Goal: Find specific page/section: Find specific page/section

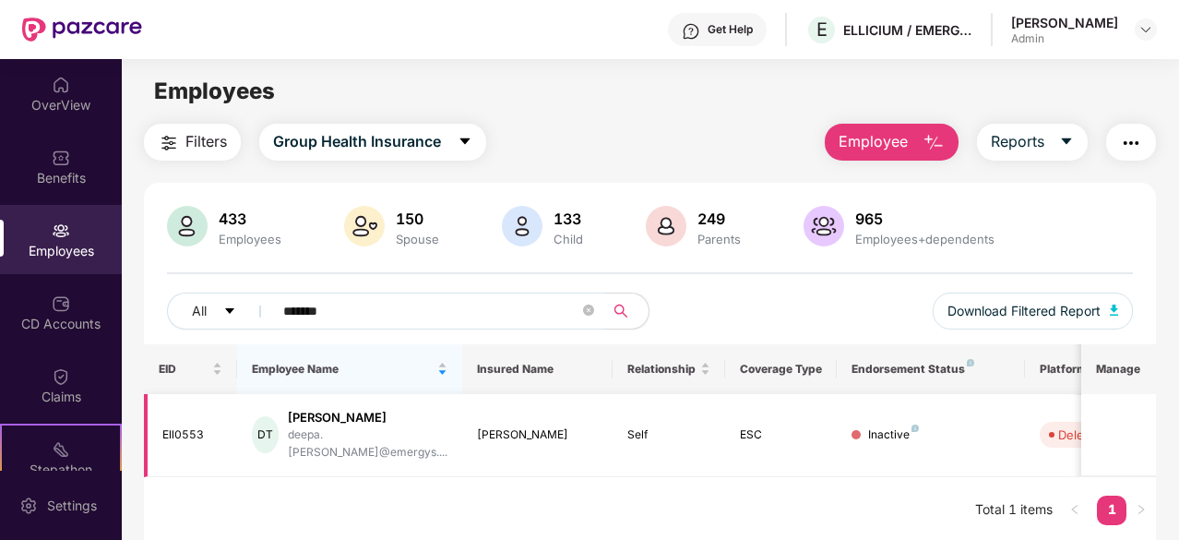
scroll to position [59, 0]
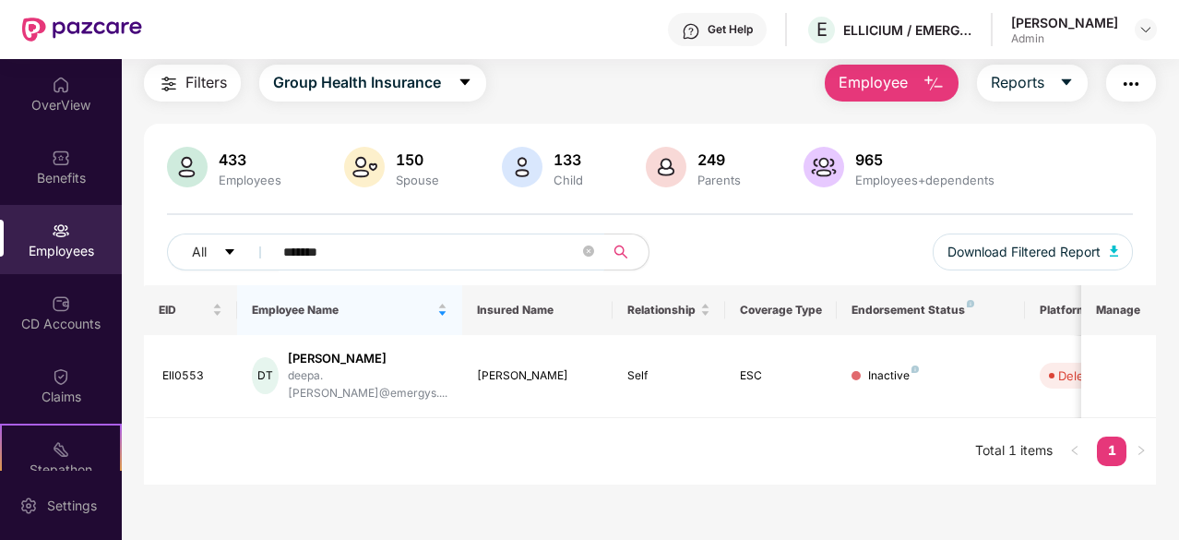
click at [363, 257] on input "*******" at bounding box center [431, 252] width 296 height 28
paste input "text"
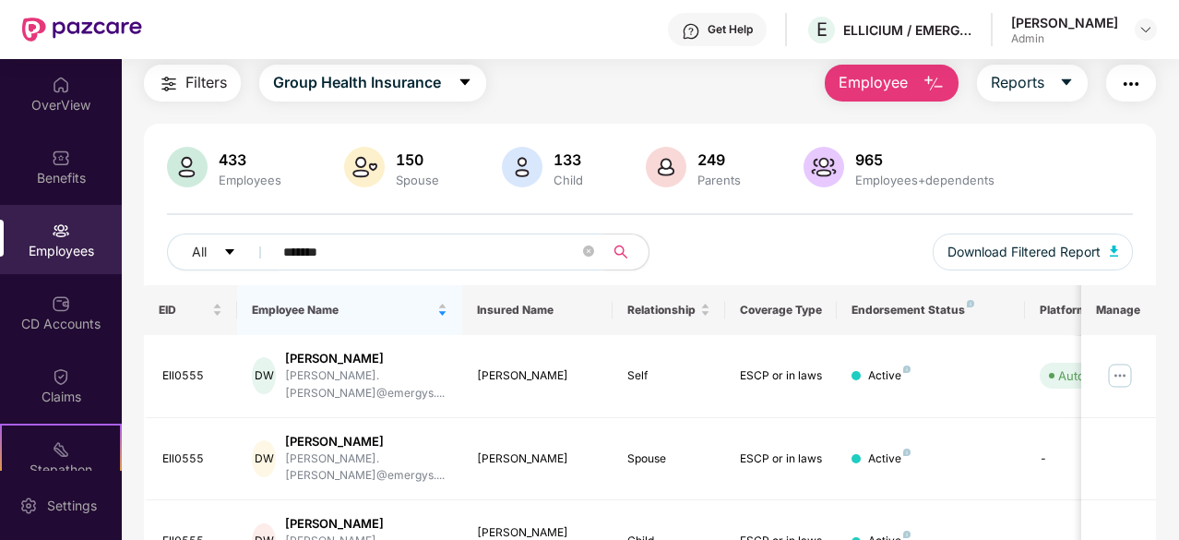
scroll to position [244, 0]
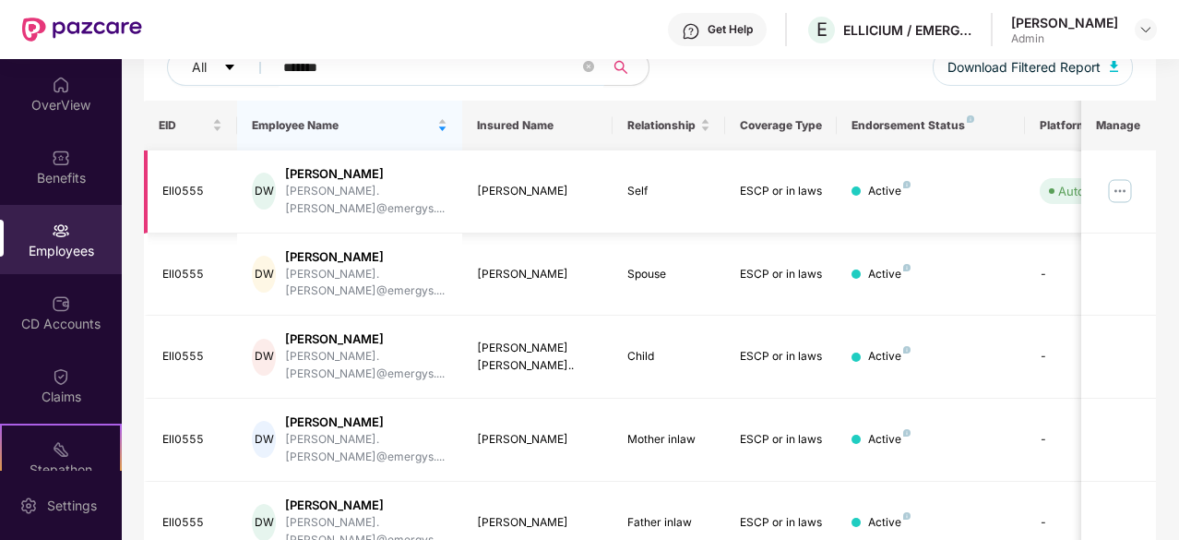
paste input "text"
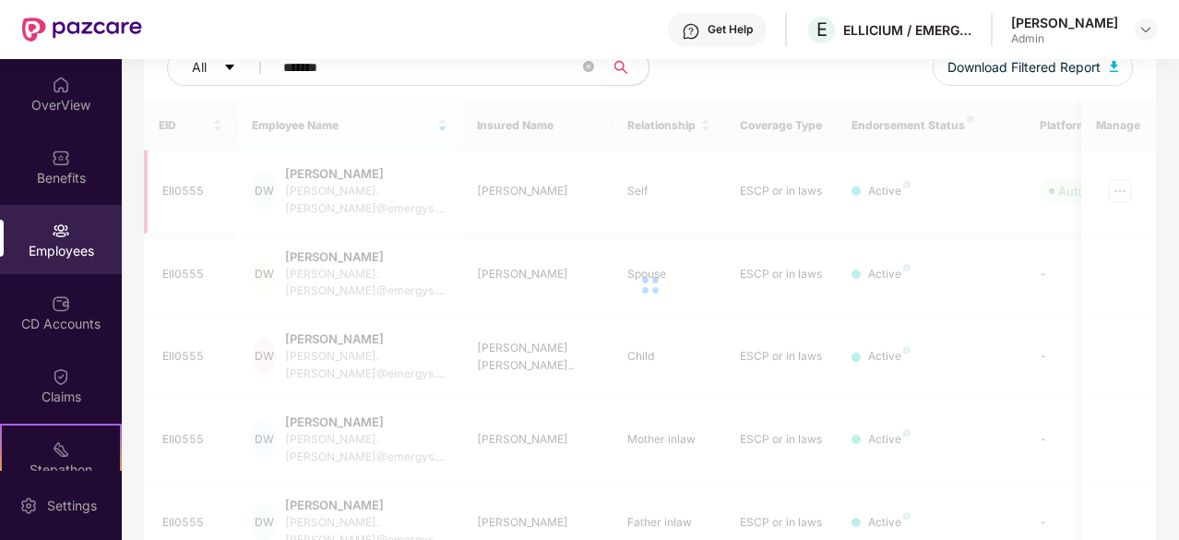
scroll to position [187, 0]
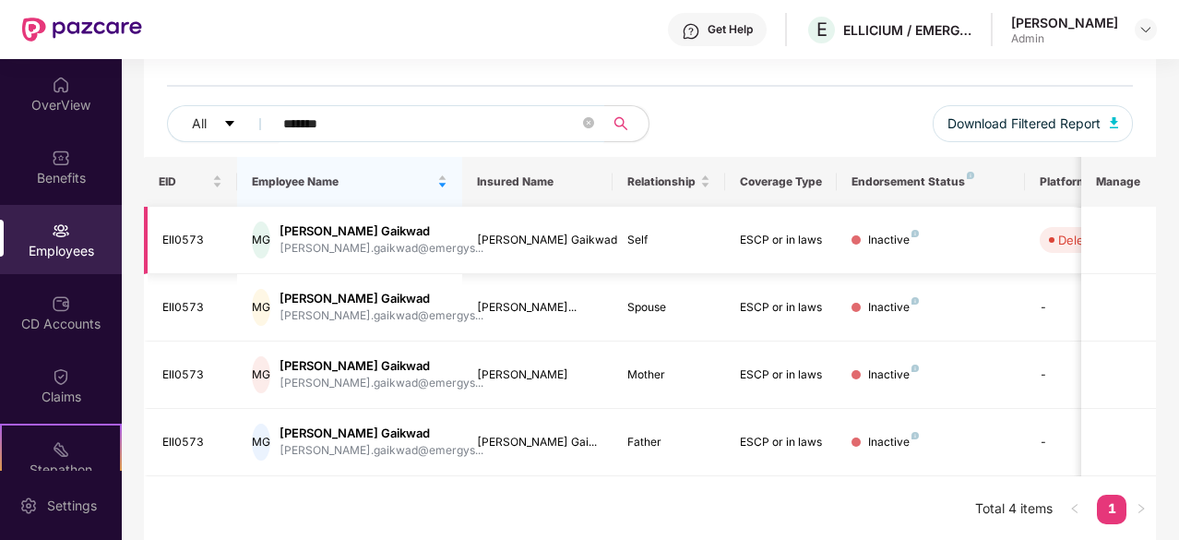
paste input "text"
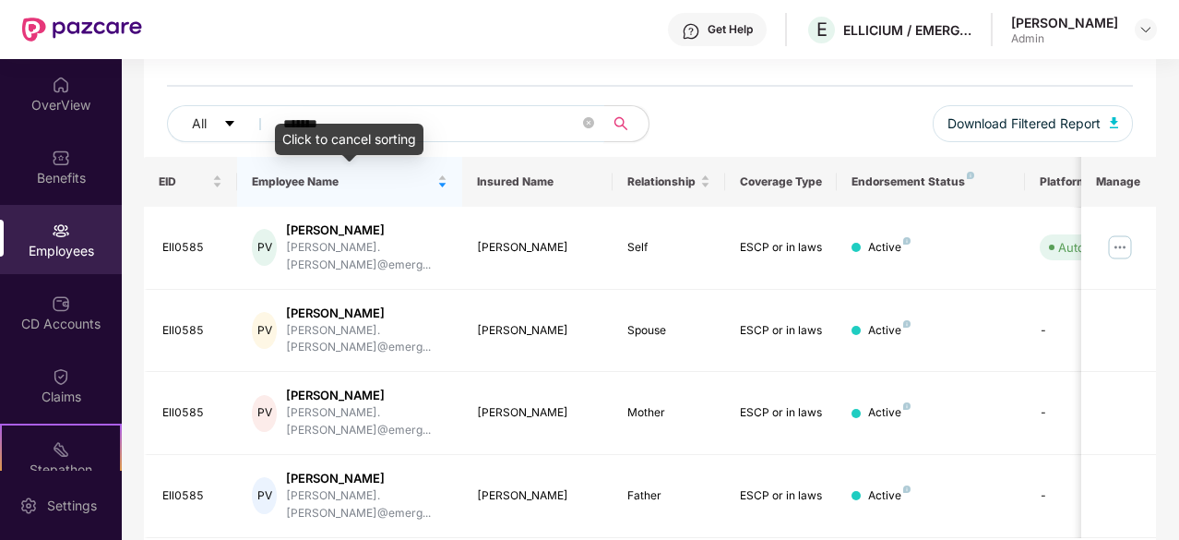
paste input "text"
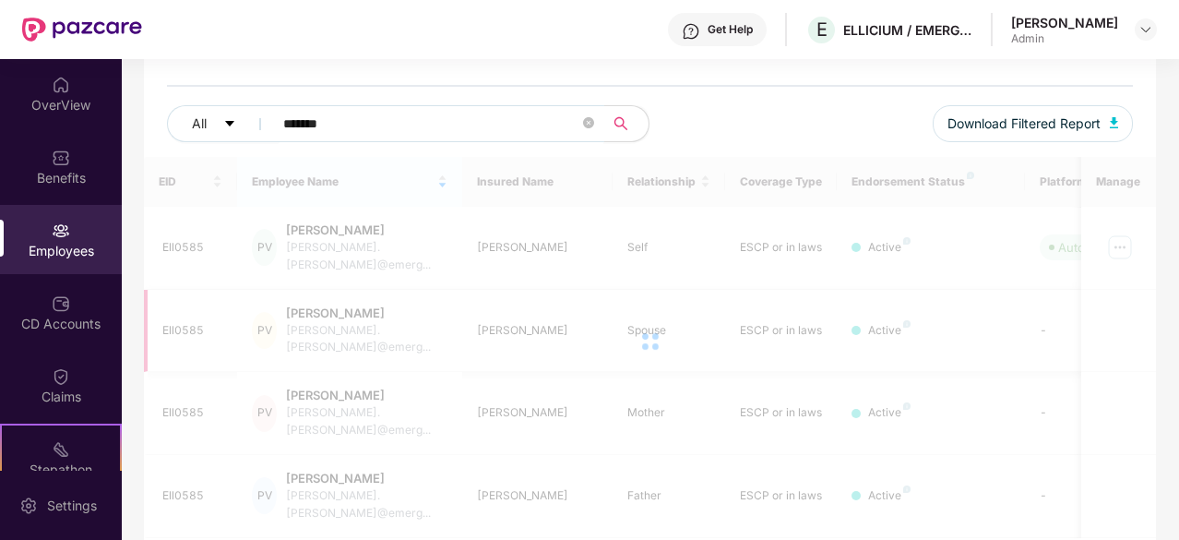
scroll to position [244, 0]
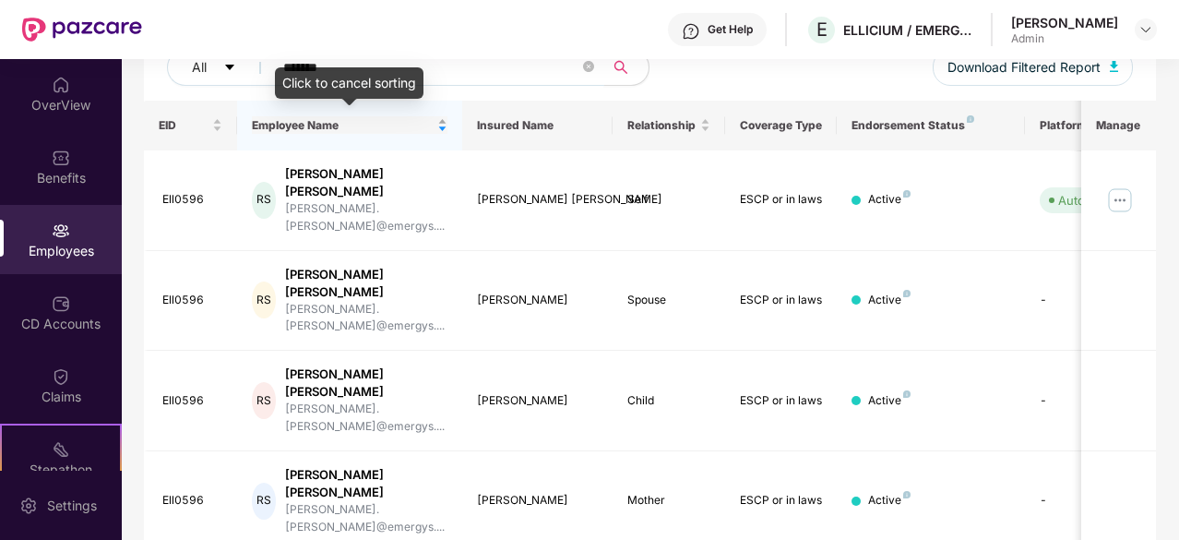
paste input "text"
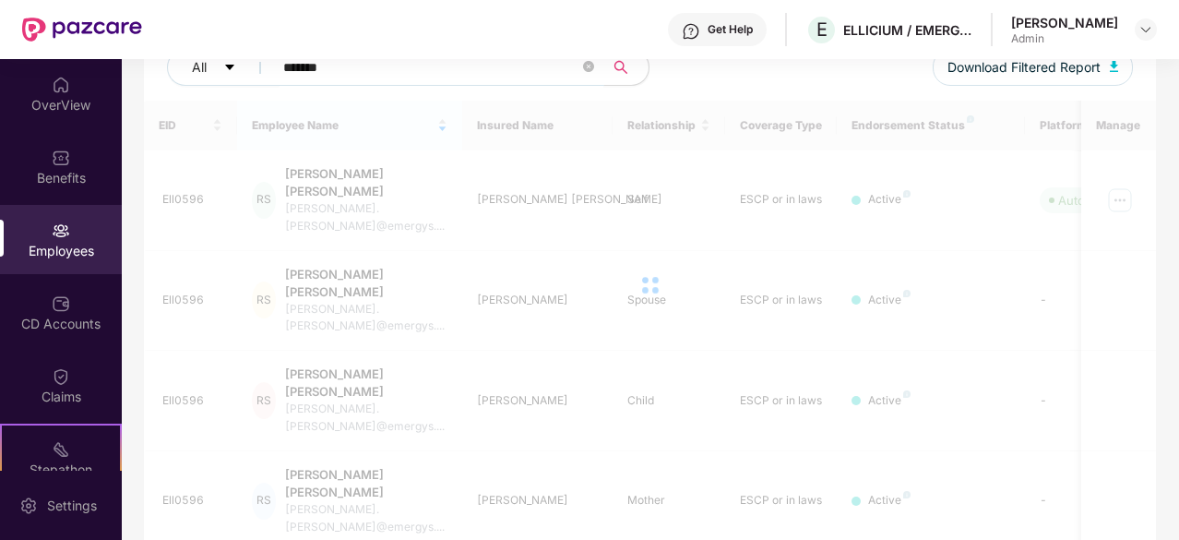
scroll to position [59, 0]
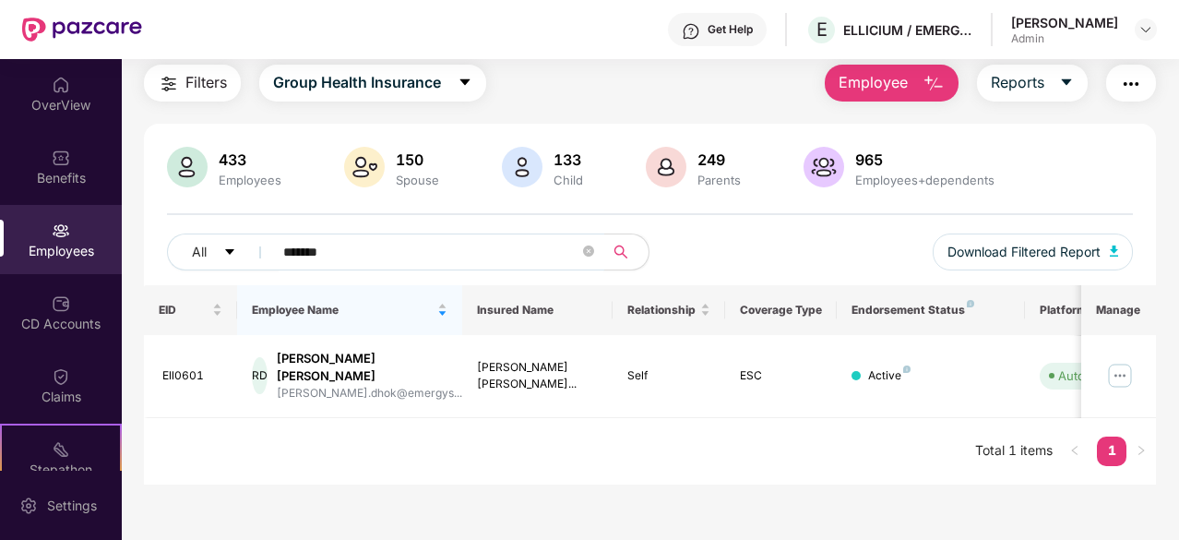
paste input "text"
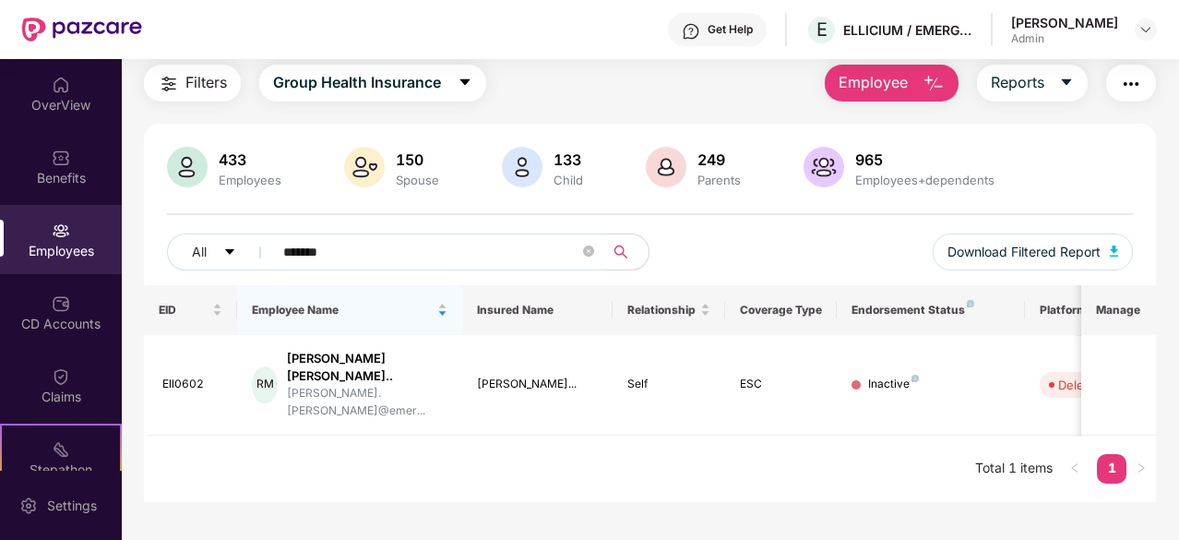
paste input "text"
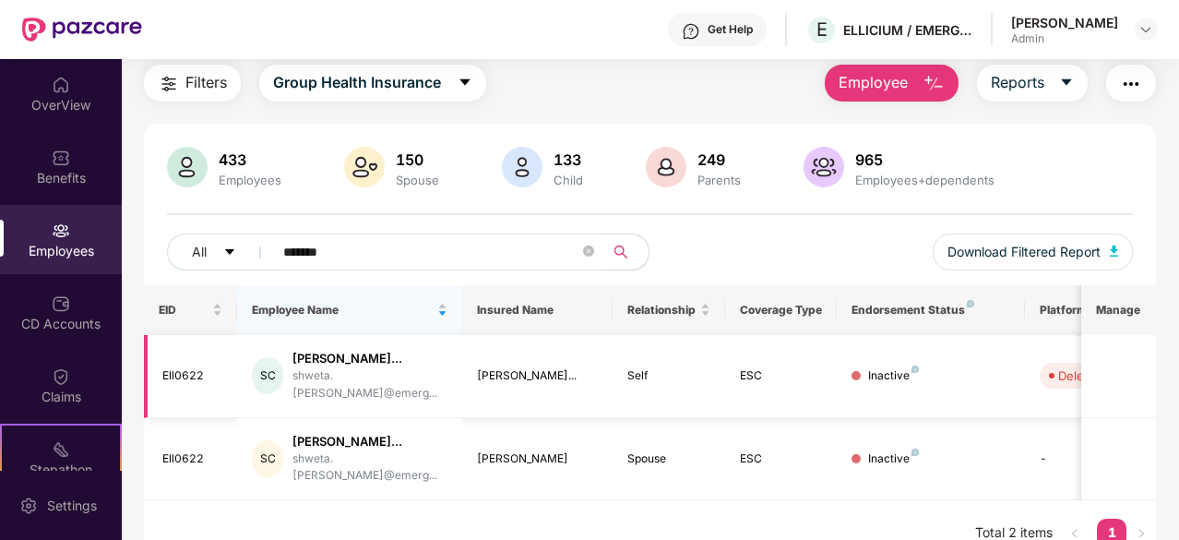
scroll to position [85, 0]
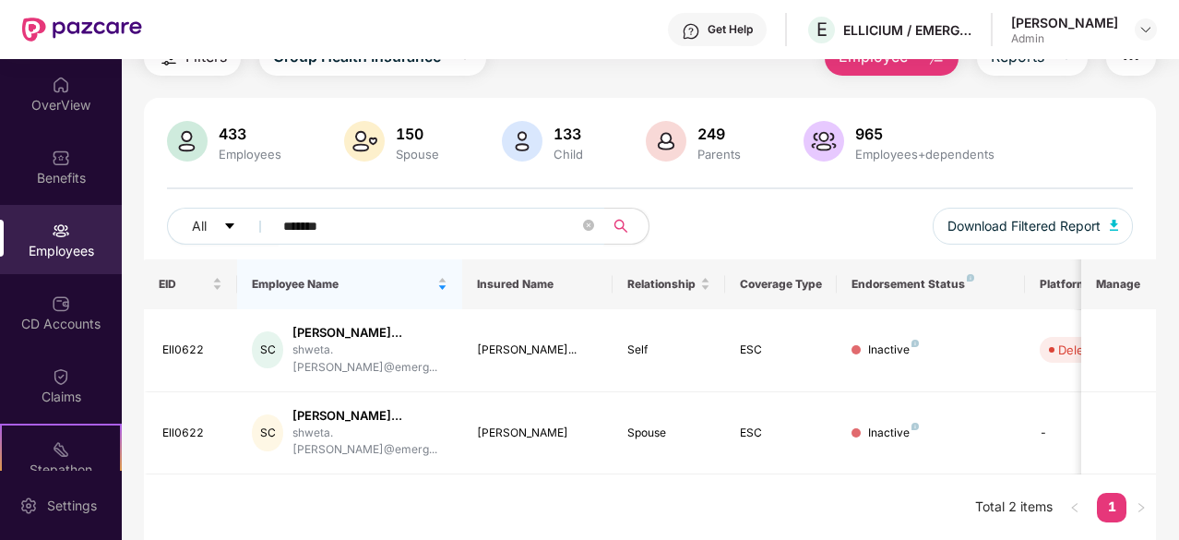
paste input "text"
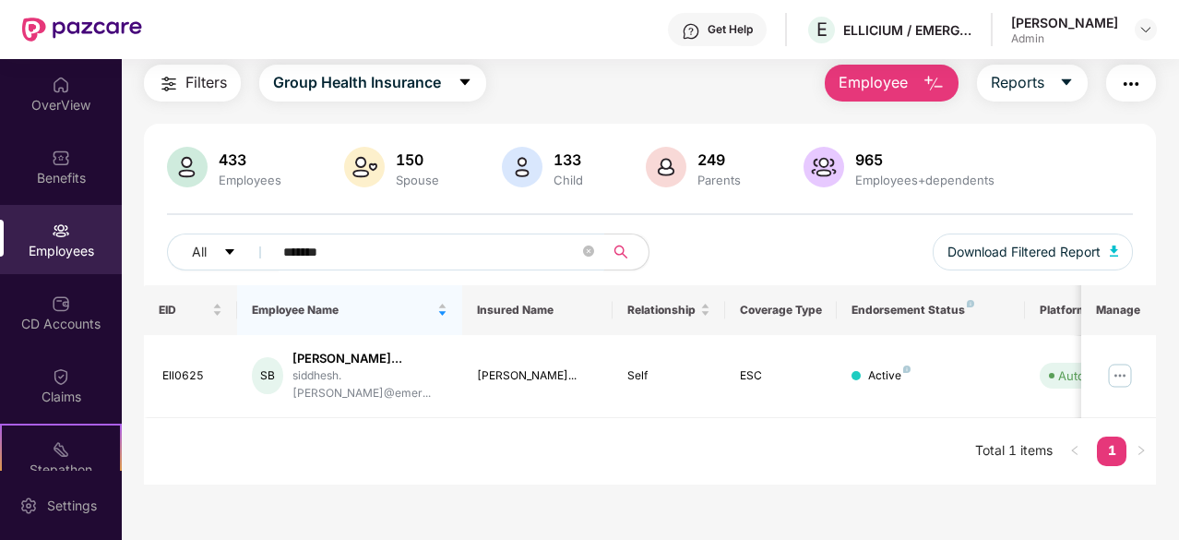
scroll to position [59, 0]
paste input "text"
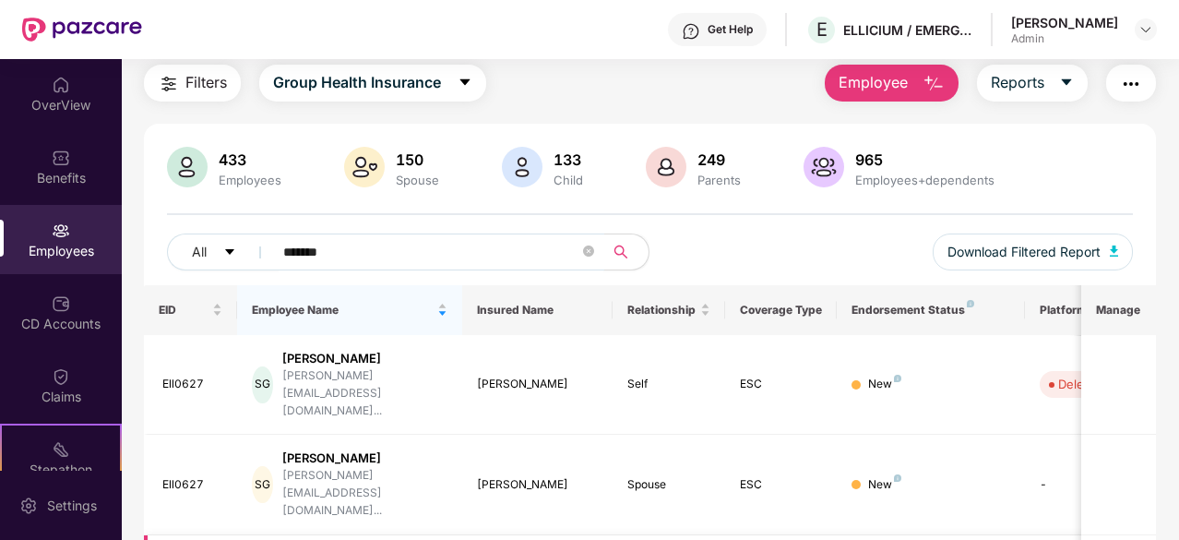
scroll to position [120, 0]
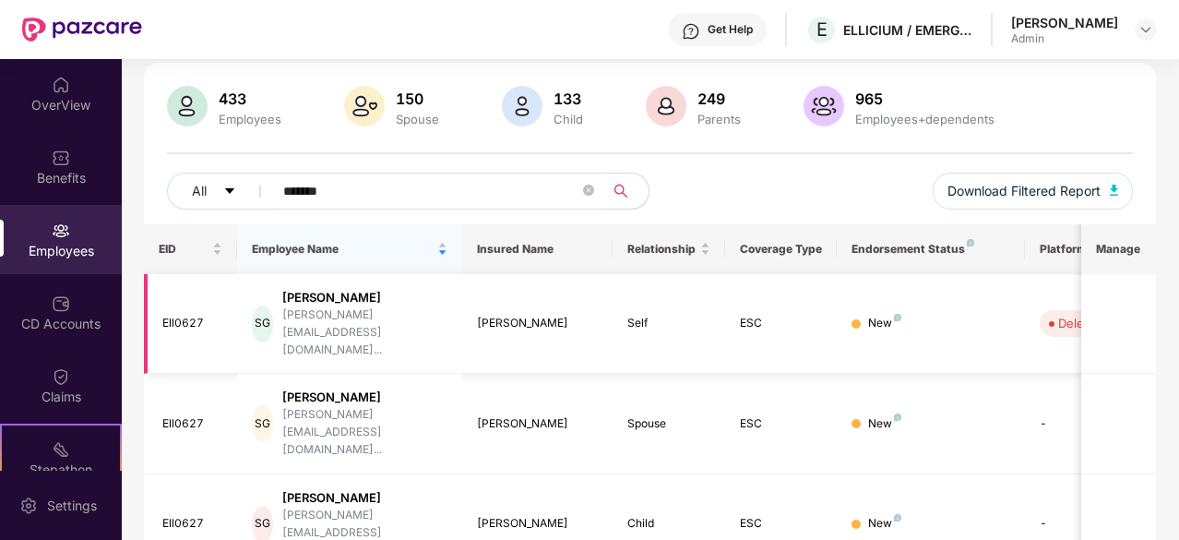
paste input "text"
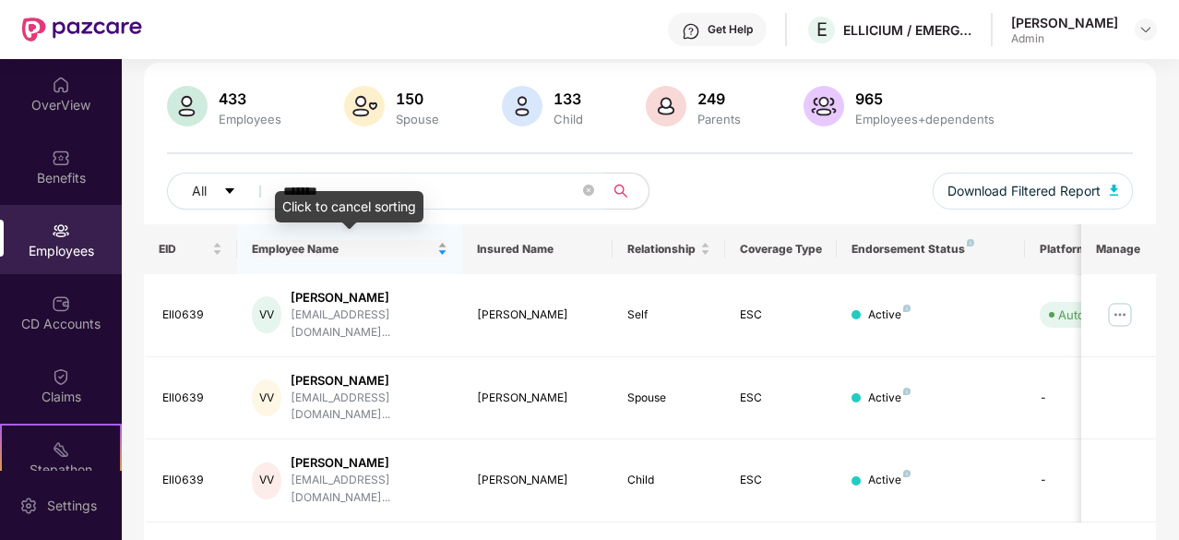
paste input "text"
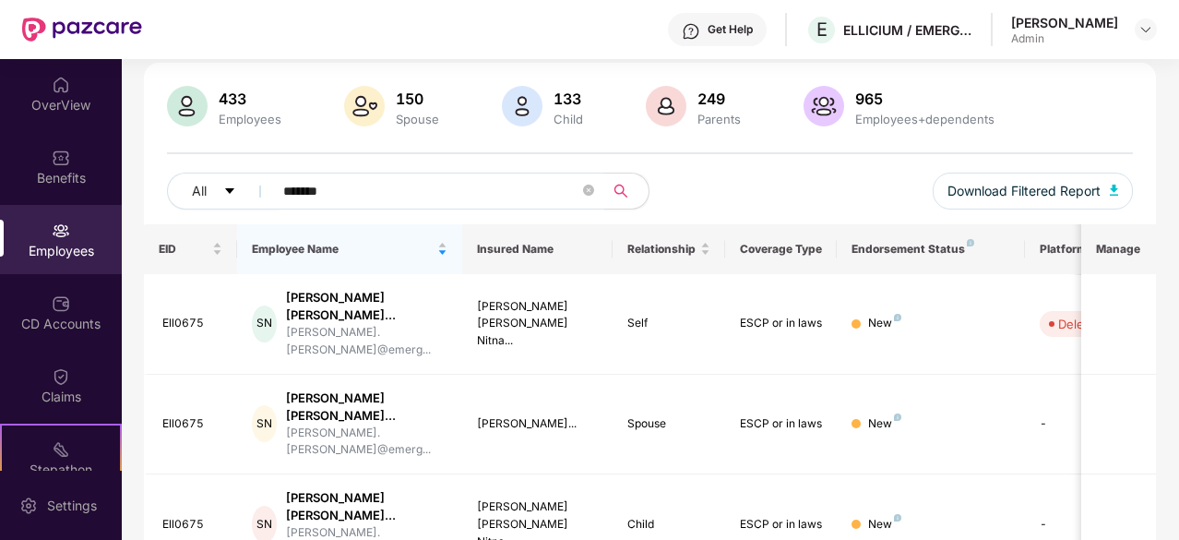
scroll to position [244, 0]
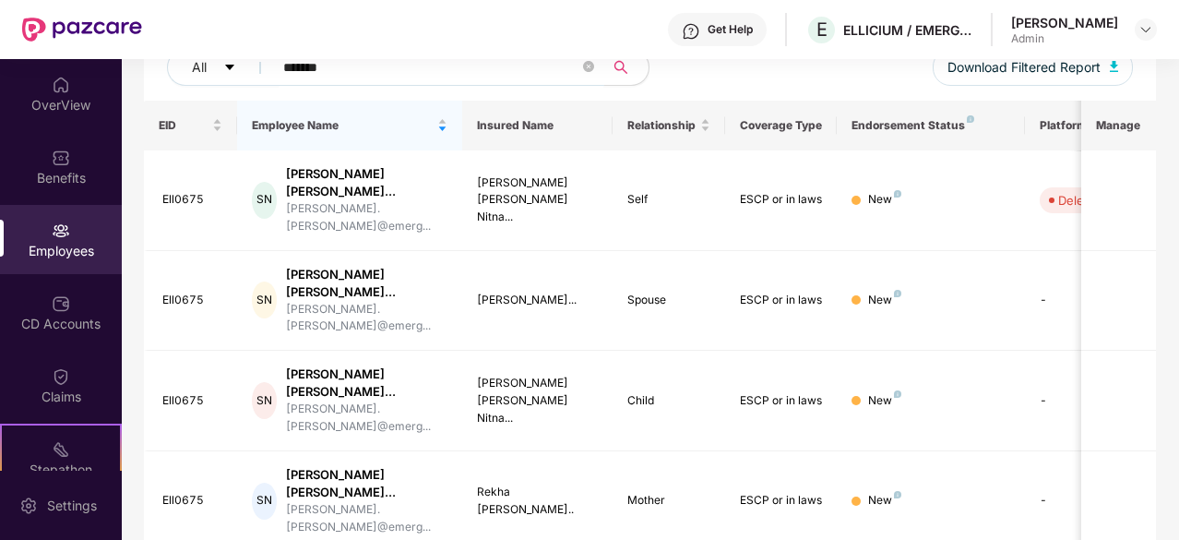
type input "*******"
